Goal: Information Seeking & Learning: Check status

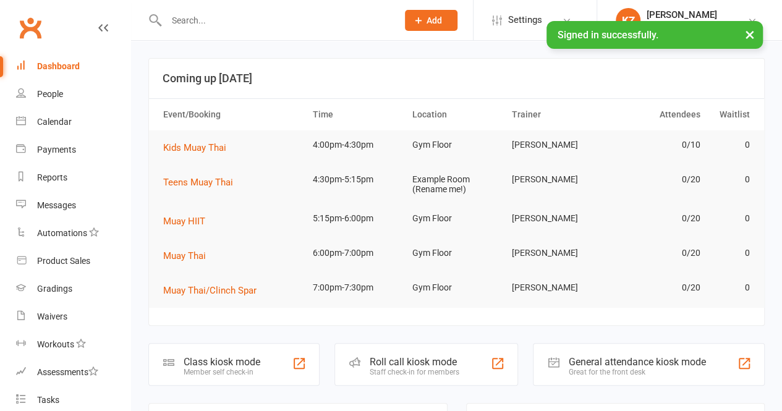
click at [199, 32] on div at bounding box center [268, 20] width 240 height 40
click at [189, 27] on input "text" at bounding box center [276, 20] width 227 height 17
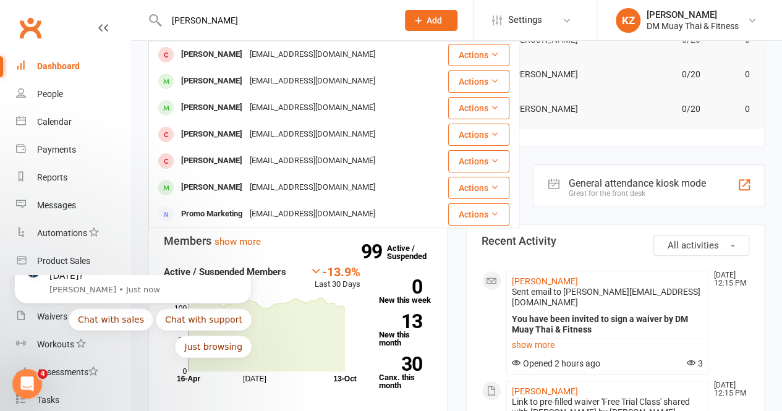
scroll to position [178, 0]
type input "[PERSON_NAME]"
click at [62, 124] on div "Calendar" at bounding box center [54, 122] width 35 height 10
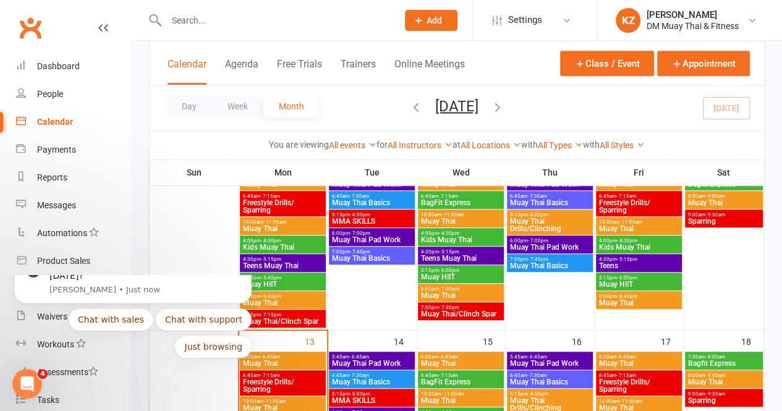
scroll to position [290, 0]
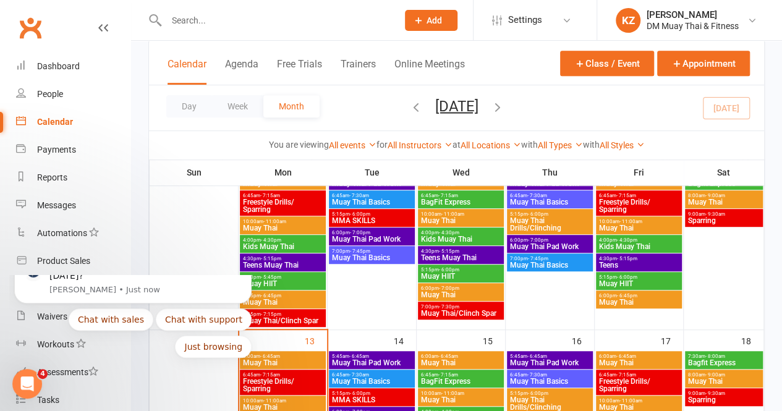
click at [515, 238] on span "6:00pm - 7:00pm" at bounding box center [549, 240] width 81 height 6
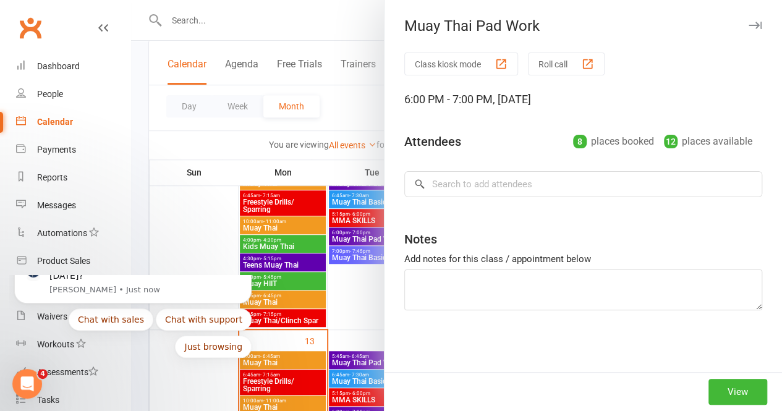
click at [515, 0] on div "Muay Thai Pad Work Class kiosk mode Roll call 6:00 PM - 7:00 PM, [DATE] Attende…" at bounding box center [456, 0] width 651 height 0
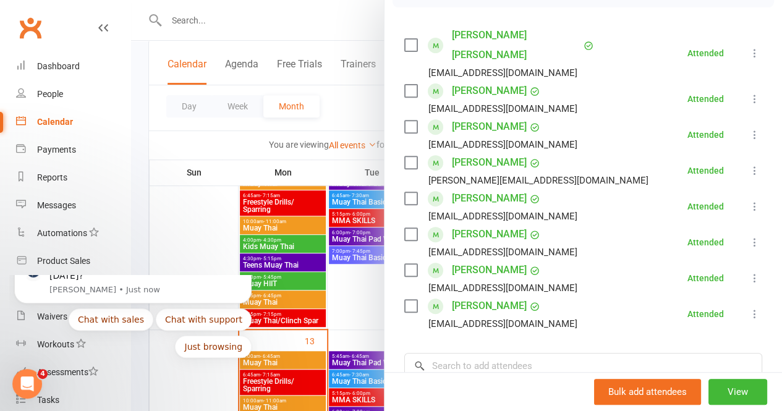
scroll to position [207, 0]
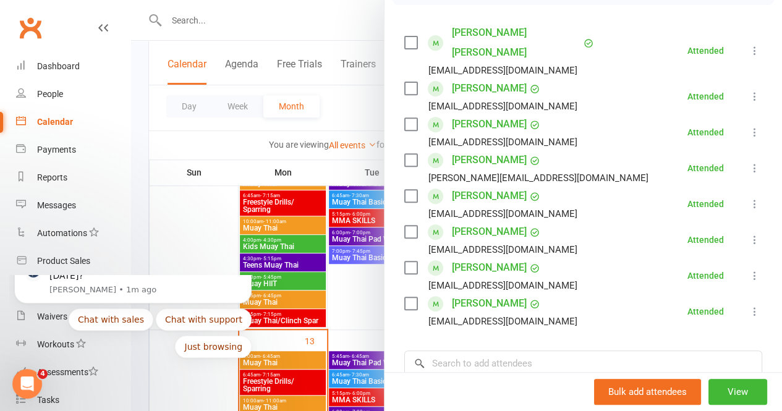
click at [236, 25] on div at bounding box center [456, 205] width 651 height 411
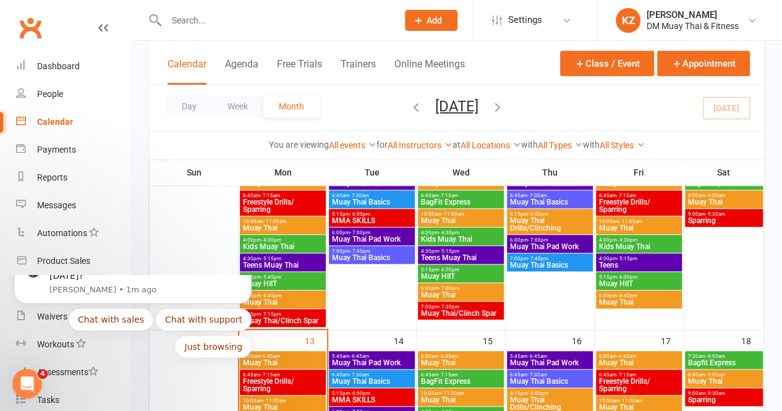
click at [201, 26] on input "text" at bounding box center [276, 20] width 227 height 17
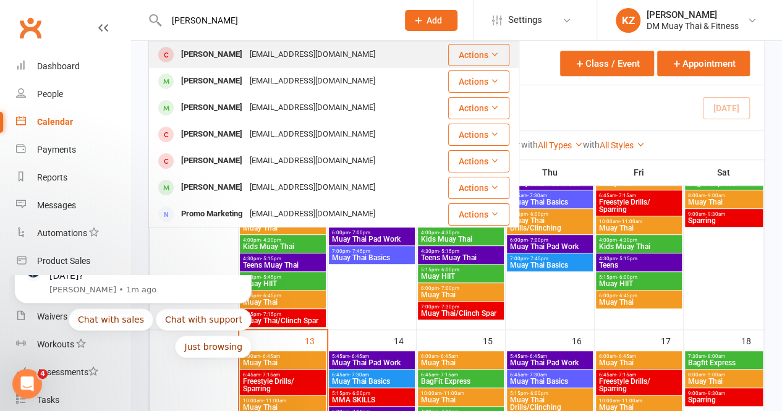
type input "[PERSON_NAME]"
click at [273, 42] on div "[PERSON_NAME] [EMAIL_ADDRESS][DOMAIN_NAME]" at bounding box center [298, 54] width 297 height 25
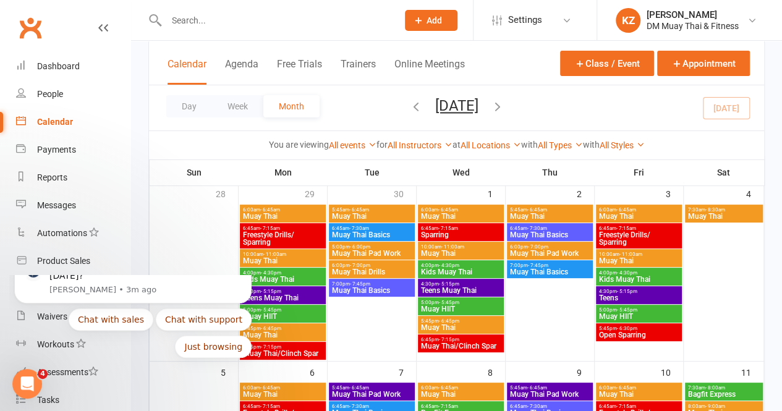
scroll to position [80, 0]
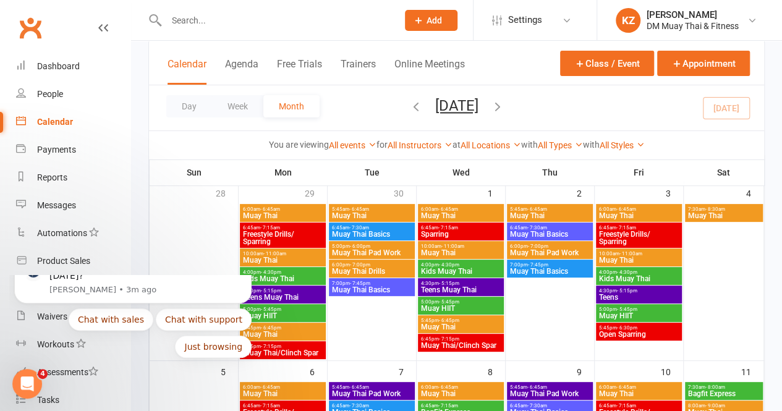
click at [548, 243] on span "6:00pm - 7:00pm" at bounding box center [549, 246] width 81 height 6
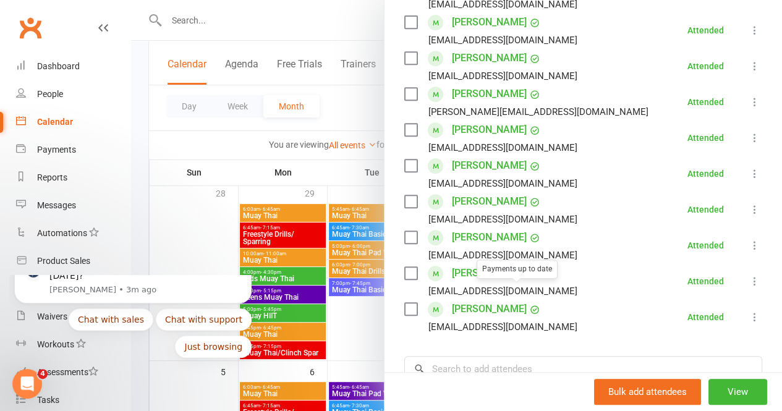
scroll to position [274, 0]
click at [344, 104] on div at bounding box center [456, 205] width 651 height 411
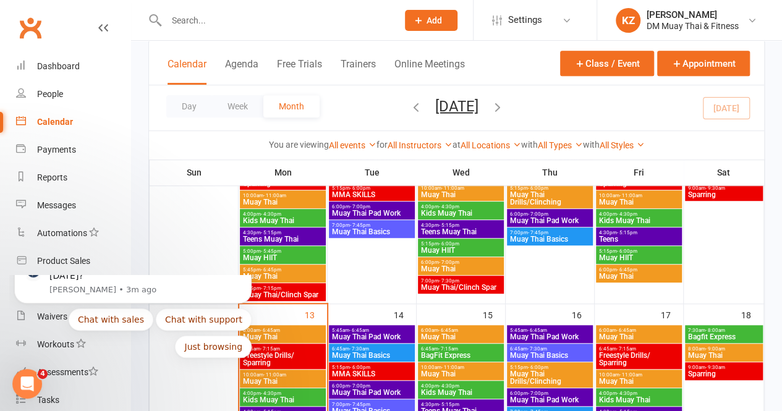
scroll to position [317, 0]
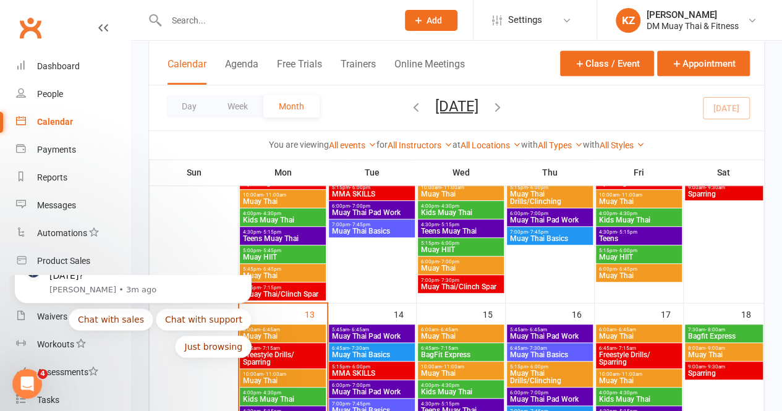
click at [553, 211] on span "6:00pm - 7:00pm" at bounding box center [549, 214] width 81 height 6
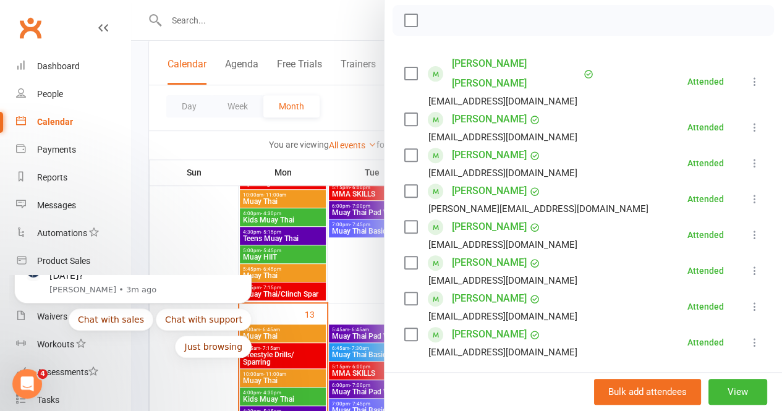
scroll to position [177, 0]
click at [520, 288] on div "[PERSON_NAME] [EMAIL_ADDRESS][DOMAIN_NAME]" at bounding box center [493, 306] width 178 height 36
click at [358, 106] on div at bounding box center [456, 205] width 651 height 411
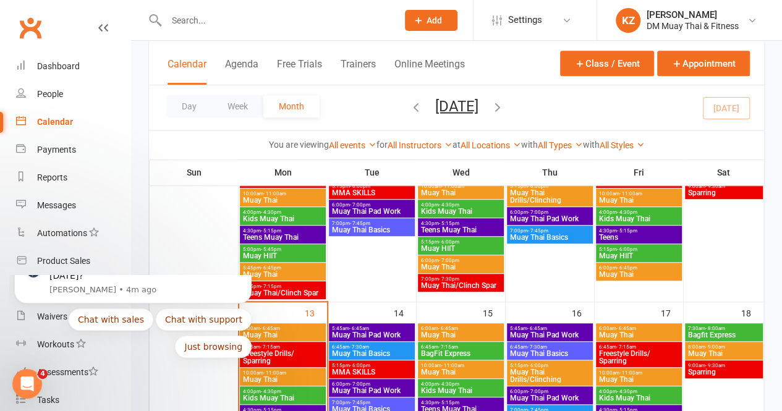
scroll to position [292, 0]
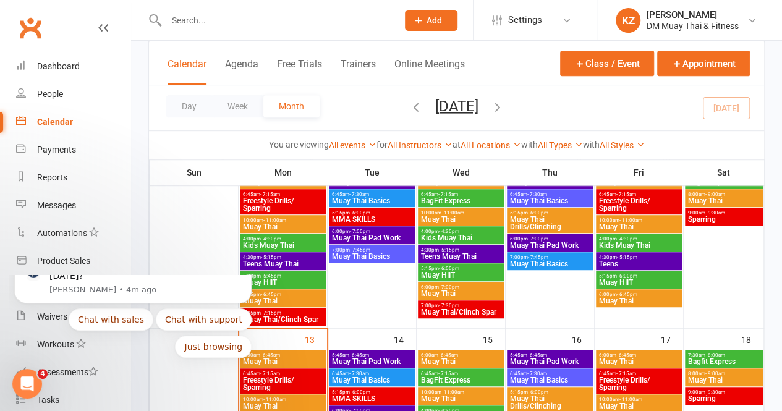
click at [542, 216] on span "Muay Thai Drills/Clinching" at bounding box center [549, 223] width 81 height 15
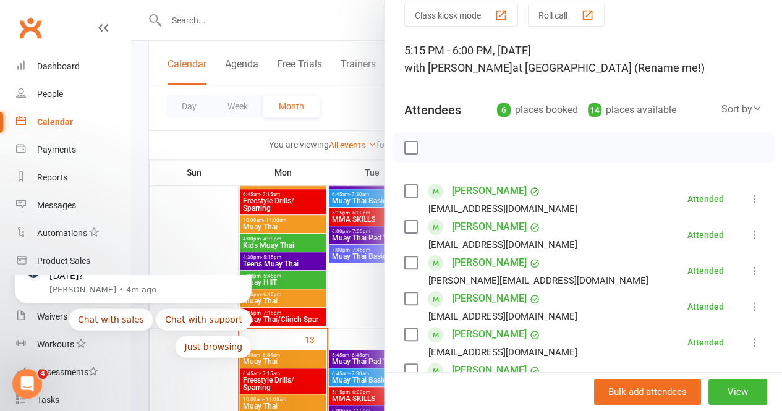
scroll to position [69, 0]
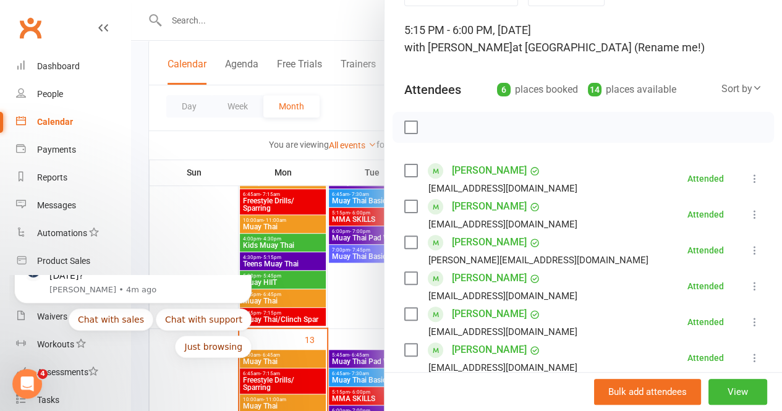
click at [231, 20] on div at bounding box center [456, 205] width 651 height 411
